Goal: Navigation & Orientation: Go to known website

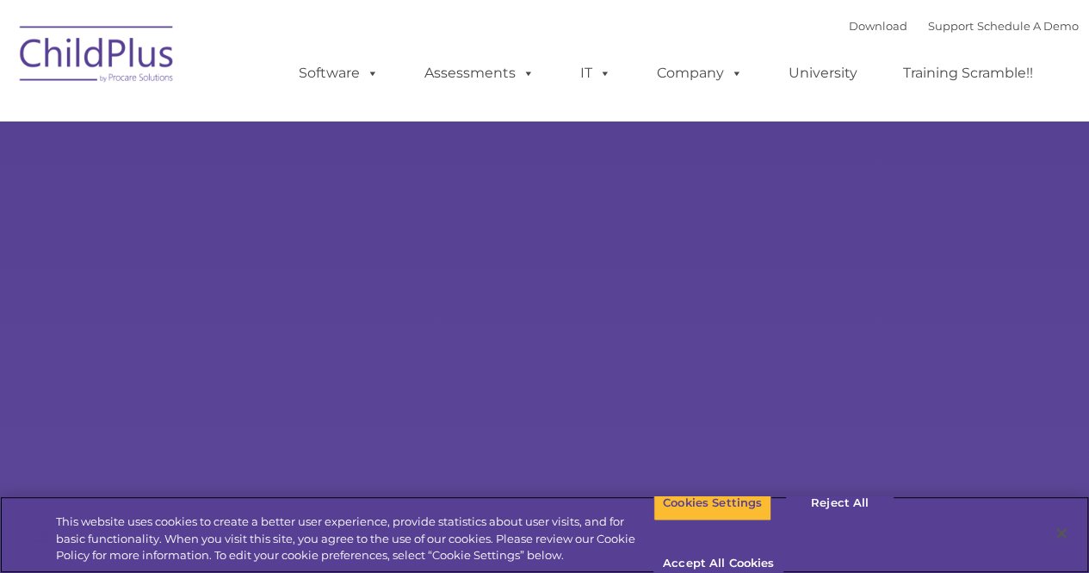
select select "MEDIUM"
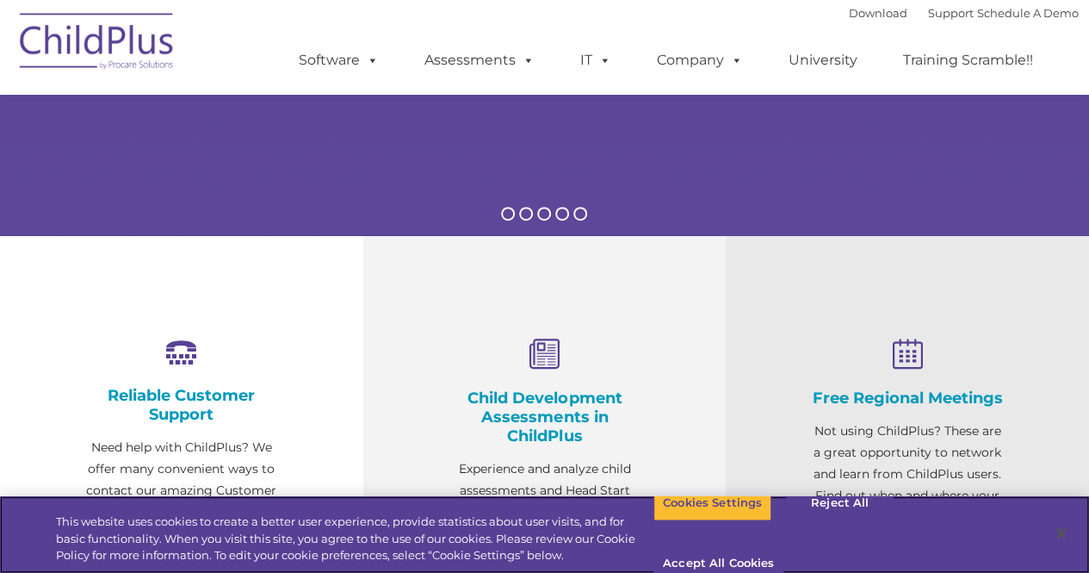
scroll to position [439, 0]
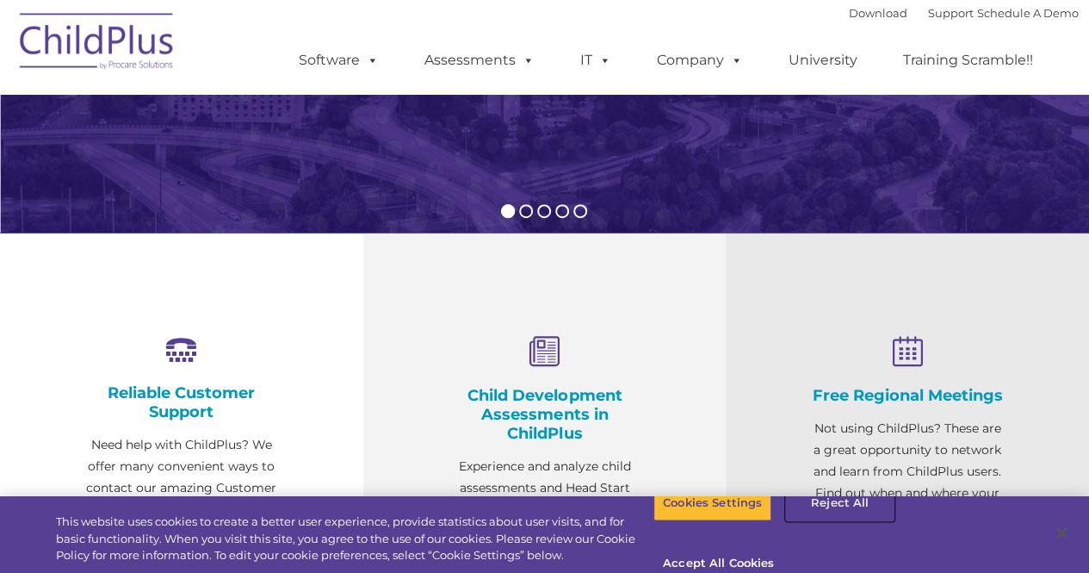
click at [848, 521] on button "Reject All" at bounding box center [840, 503] width 108 height 36
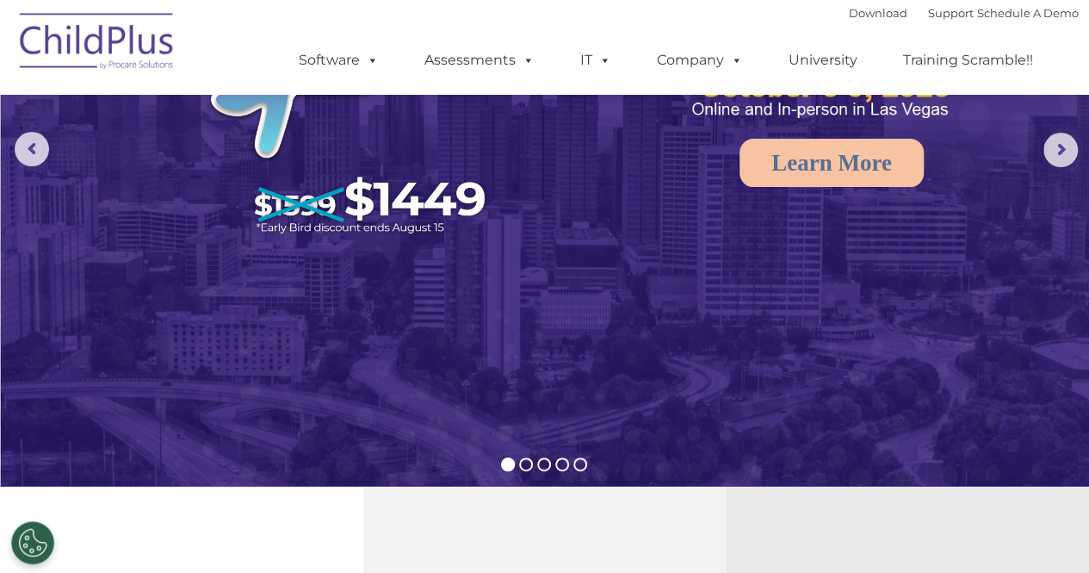
scroll to position [0, 0]
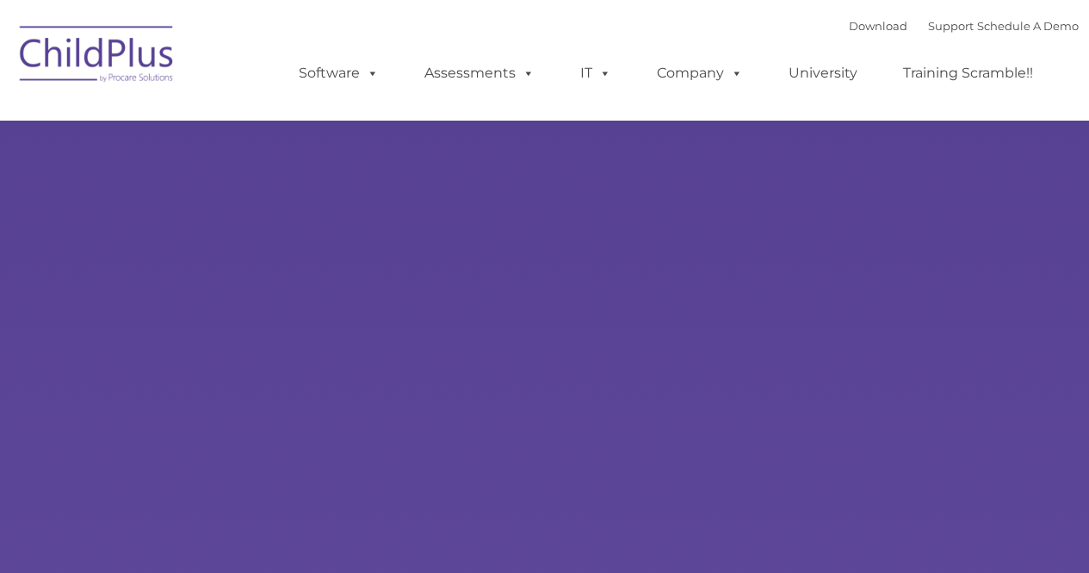
type input ""
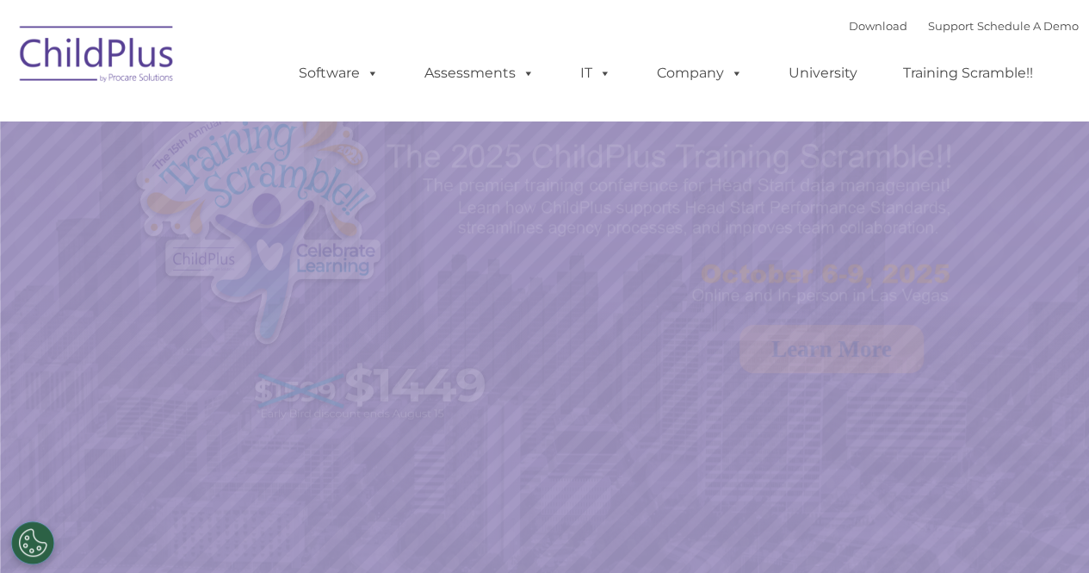
select select "MEDIUM"
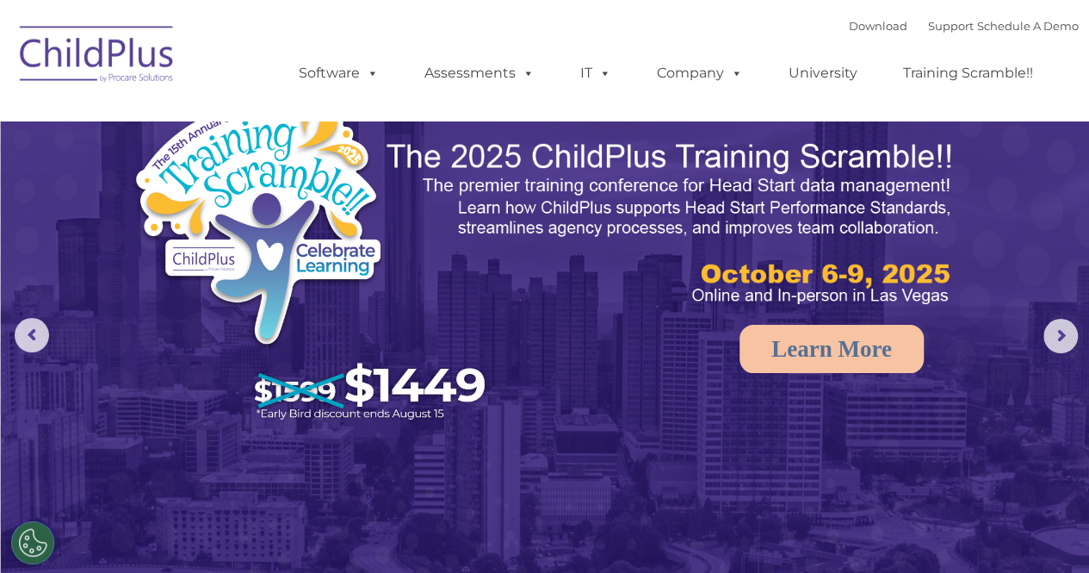
click at [144, 46] on img at bounding box center [97, 57] width 172 height 86
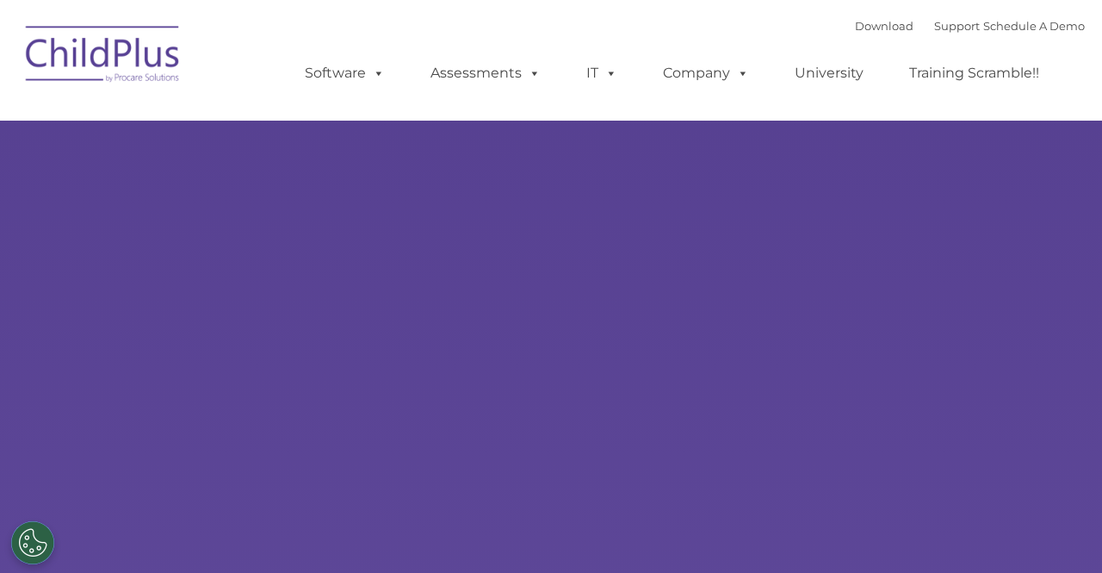
type input ""
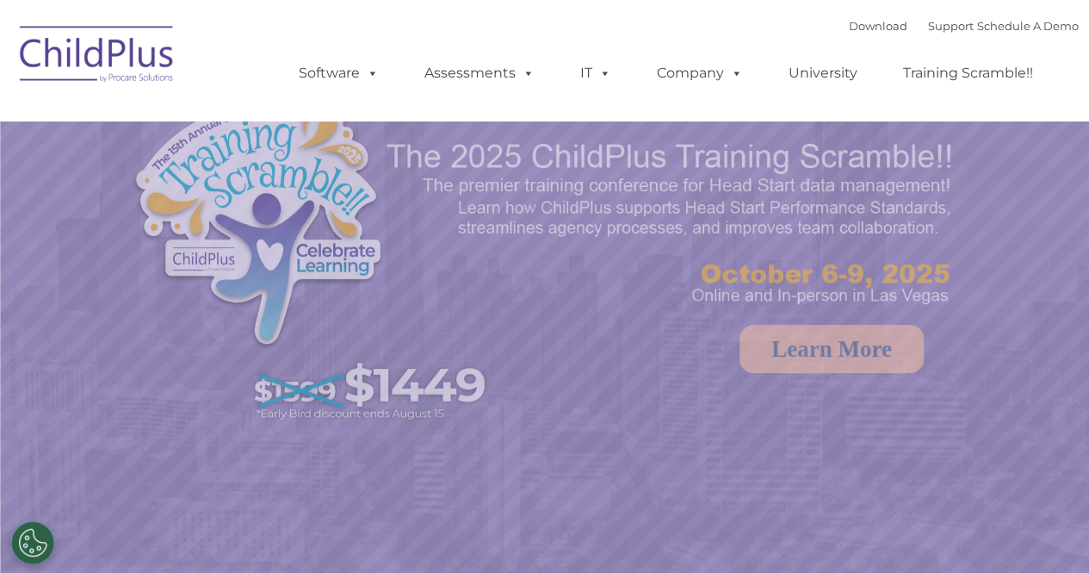
select select "MEDIUM"
